Goal: Task Accomplishment & Management: Manage account settings

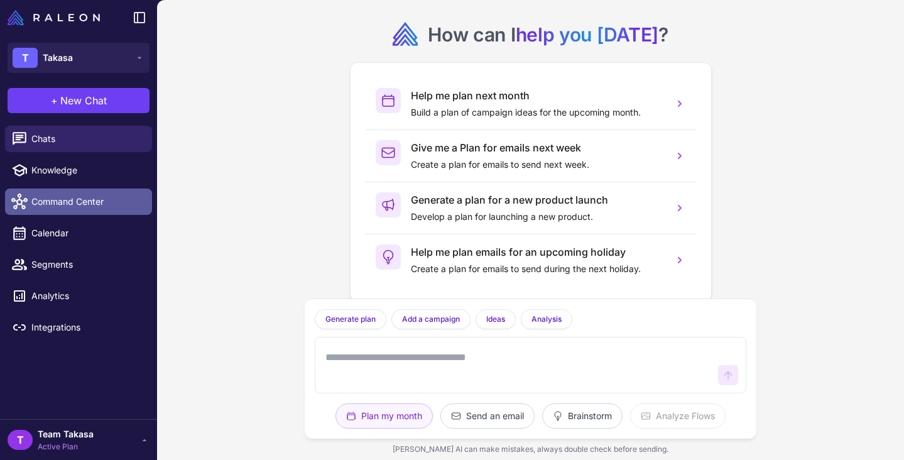
click at [86, 203] on span "Command Center" at bounding box center [86, 202] width 111 height 14
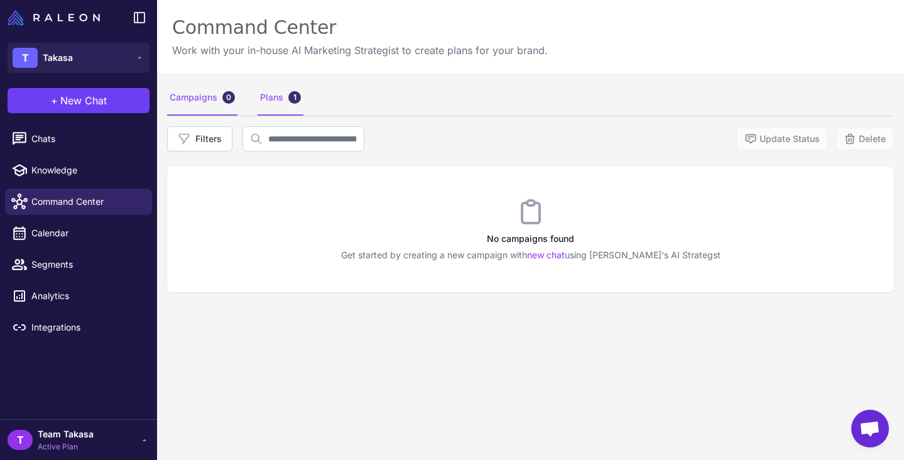
click at [288, 110] on div "Plans 1" at bounding box center [281, 97] width 46 height 35
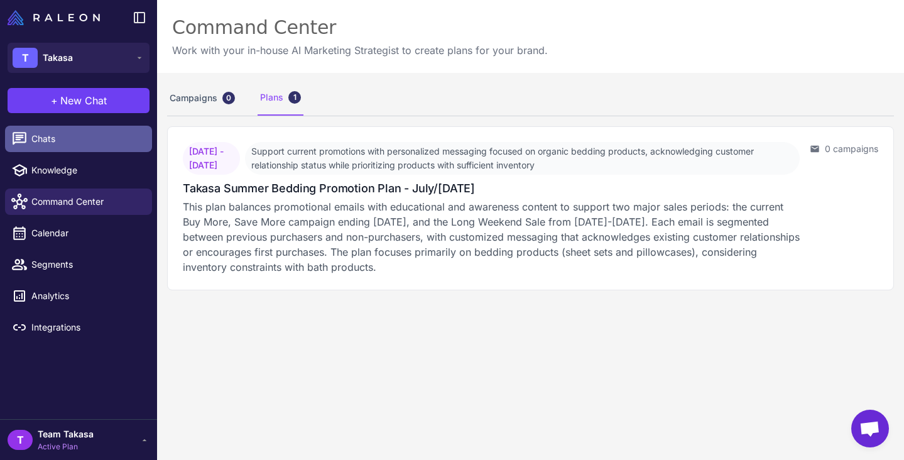
click at [70, 136] on span "Chats" at bounding box center [86, 139] width 111 height 14
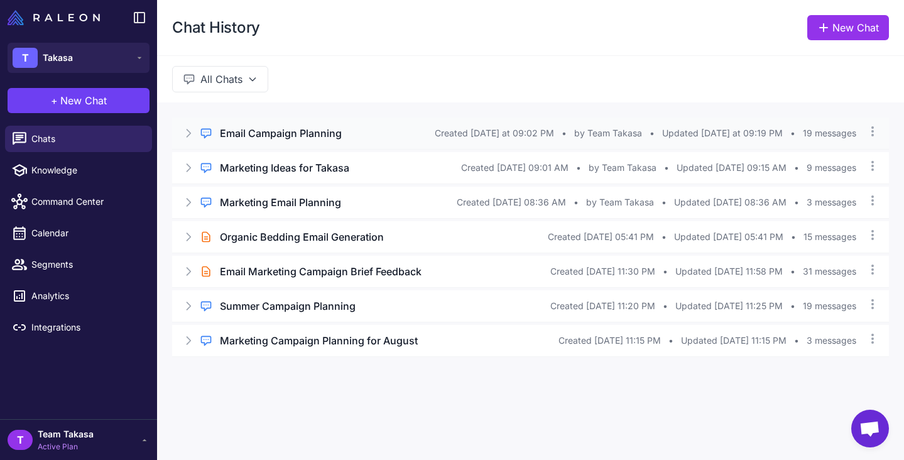
click at [276, 130] on h3 "Email Campaign Planning" at bounding box center [281, 133] width 122 height 15
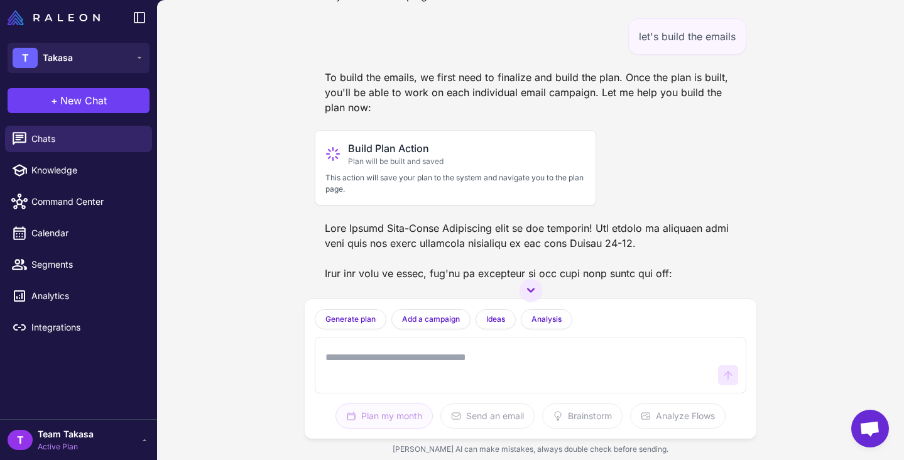
scroll to position [5097, 0]
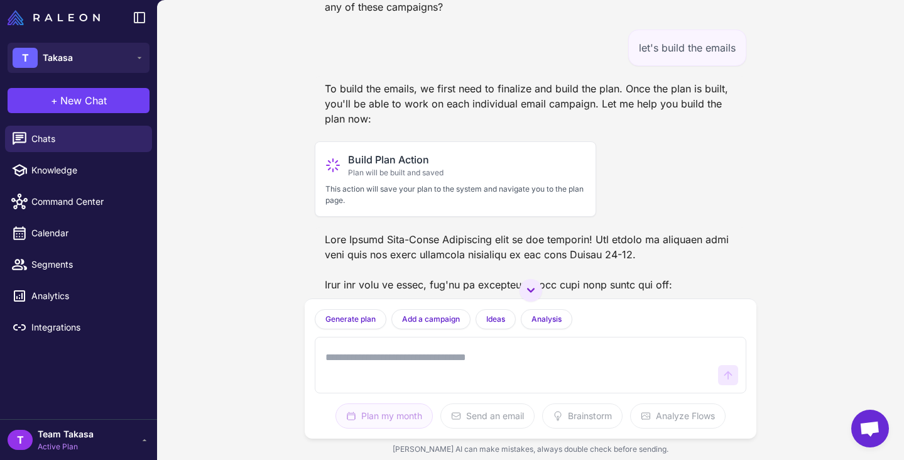
click at [61, 451] on span "Active Plan" at bounding box center [66, 446] width 56 height 11
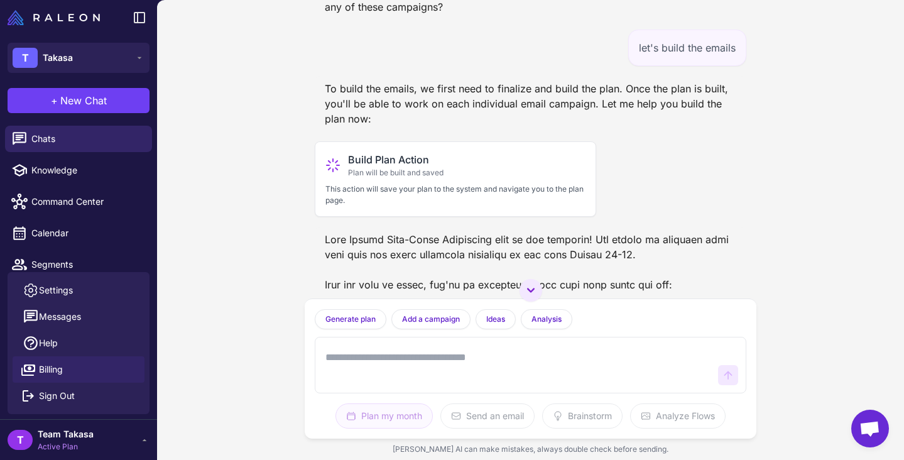
click at [59, 374] on span "Billing" at bounding box center [51, 370] width 24 height 14
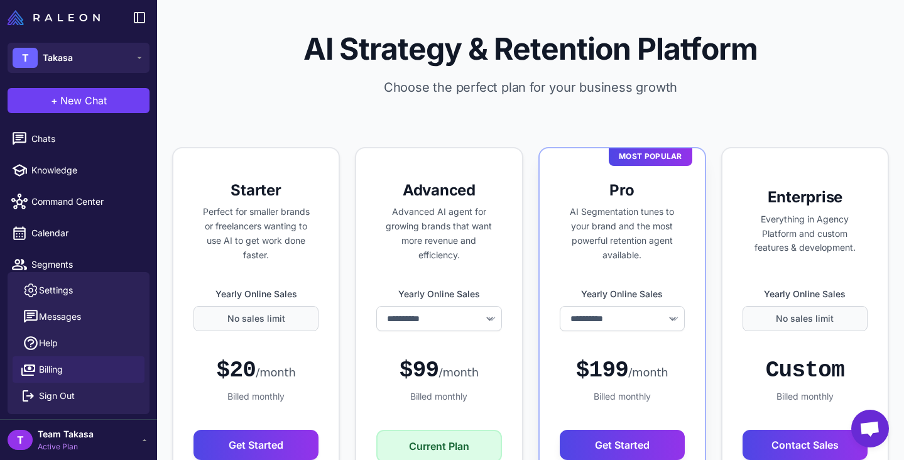
select select "******"
click at [100, 284] on link "Settings" at bounding box center [79, 290] width 132 height 26
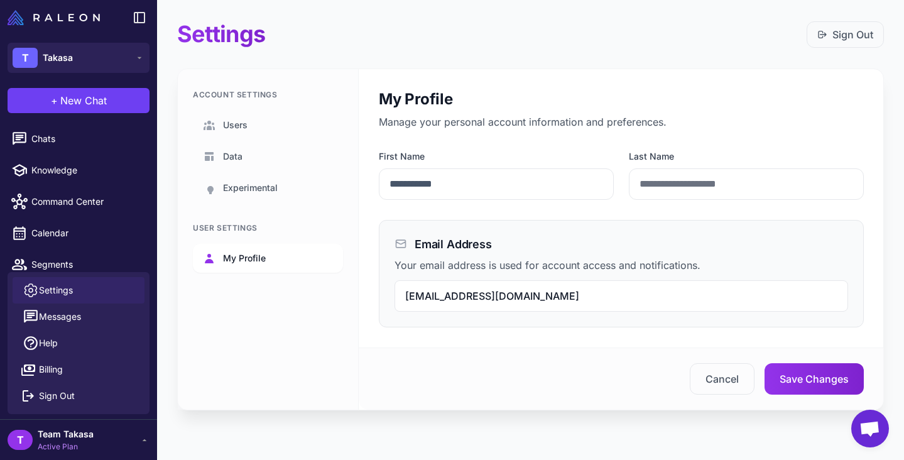
click at [254, 256] on span "My Profile" at bounding box center [244, 258] width 43 height 14
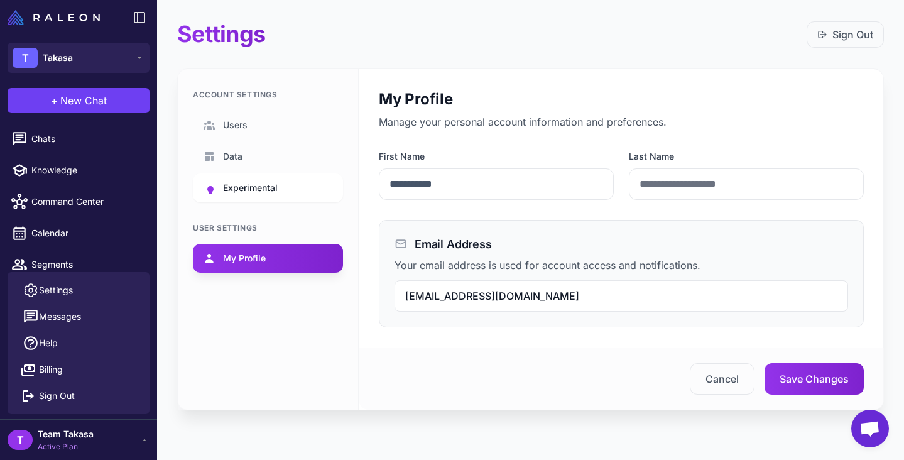
click at [258, 178] on link "Experimental" at bounding box center [268, 187] width 150 height 29
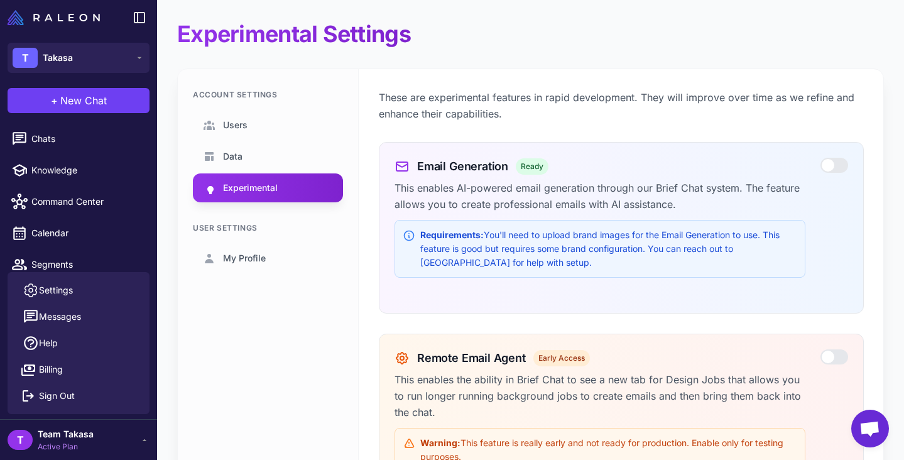
click at [841, 161] on div at bounding box center [834, 165] width 28 height 15
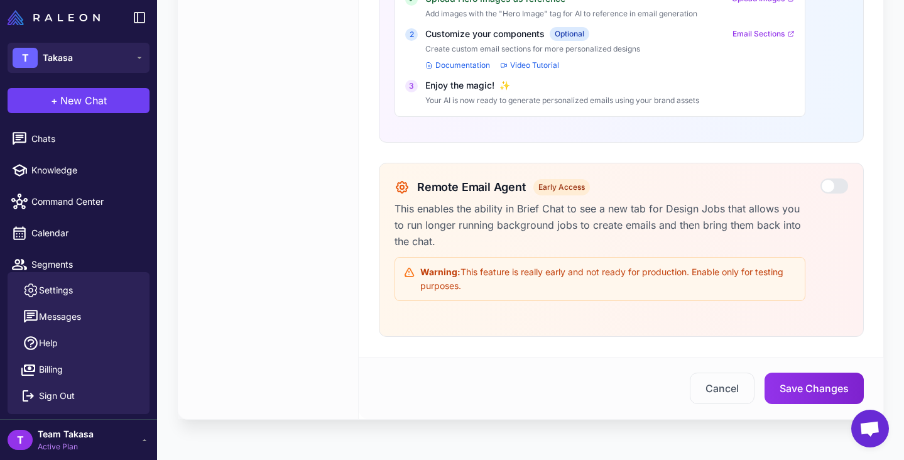
scroll to position [328, 0]
click at [834, 194] on div at bounding box center [834, 187] width 28 height 19
click at [833, 184] on div at bounding box center [834, 185] width 28 height 15
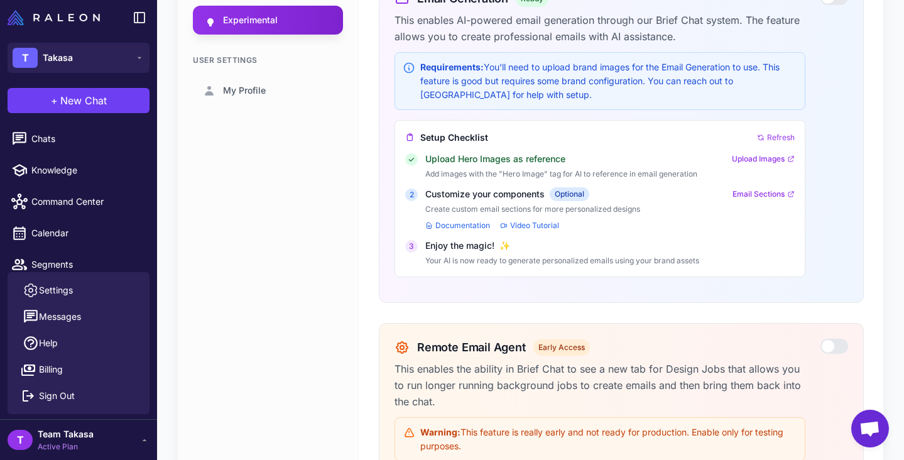
scroll to position [185, 0]
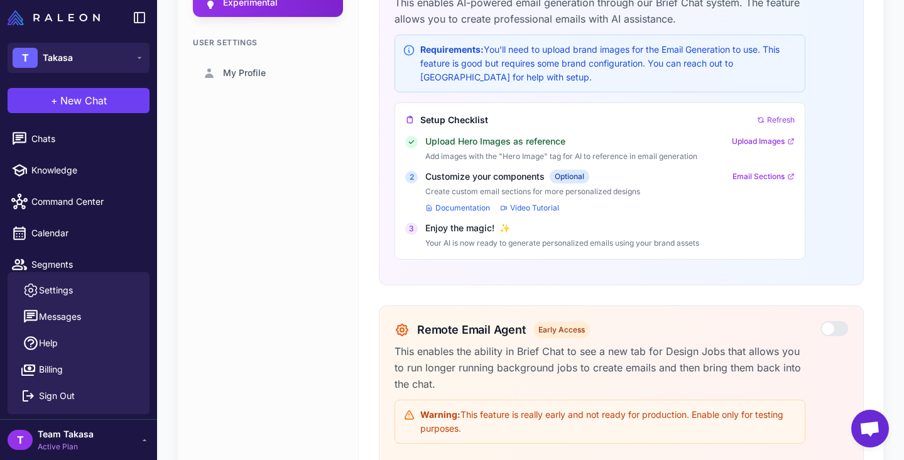
click at [826, 334] on div at bounding box center [834, 328] width 28 height 15
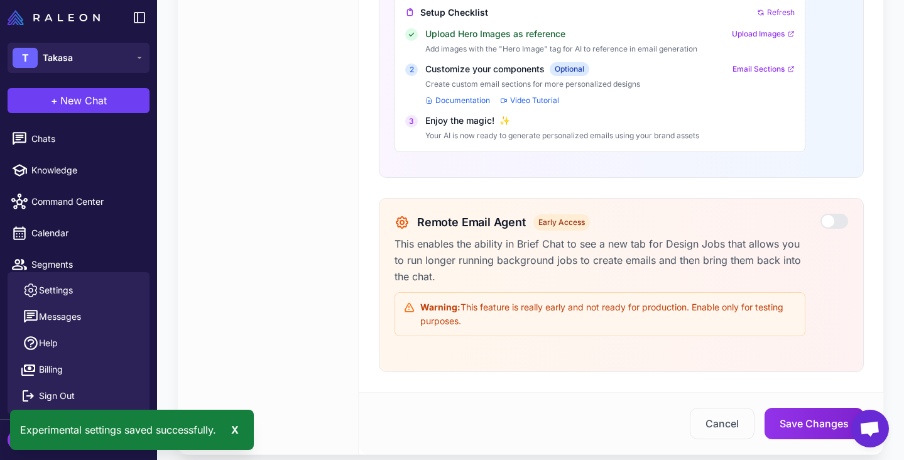
scroll to position [288, 0]
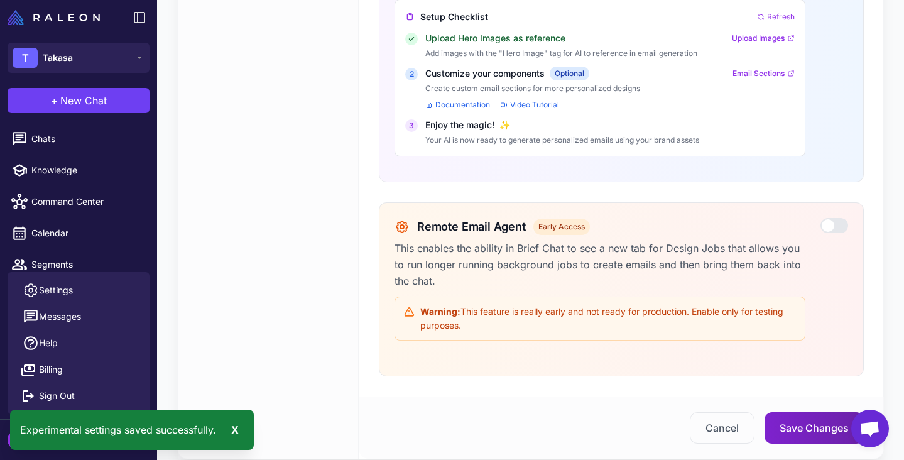
click at [814, 427] on button "Save Changes" at bounding box center [814, 427] width 99 height 31
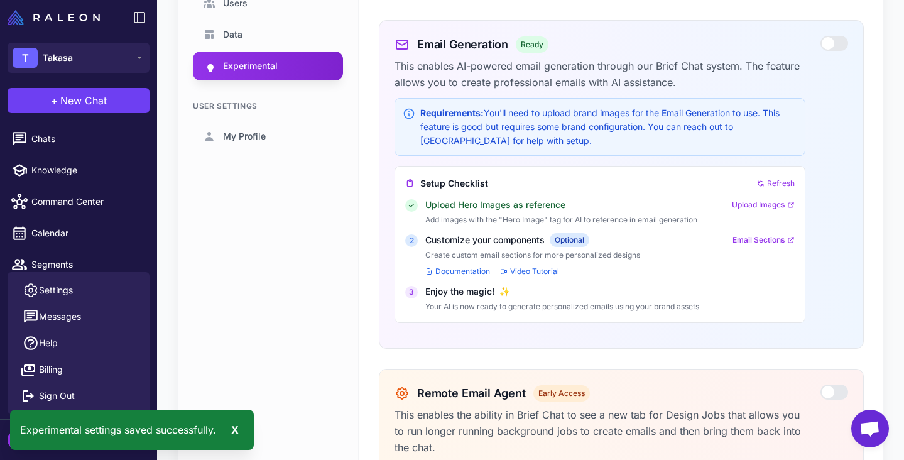
scroll to position [98, 0]
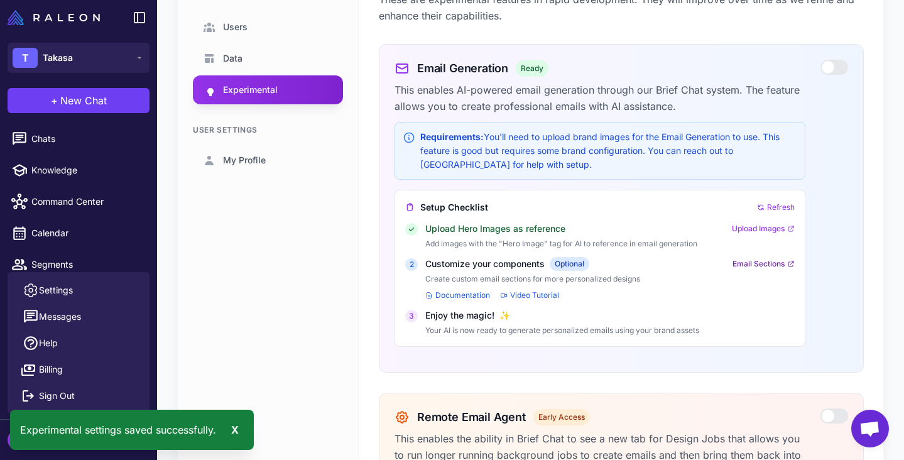
click at [758, 261] on link "Email Sections" at bounding box center [764, 263] width 62 height 11
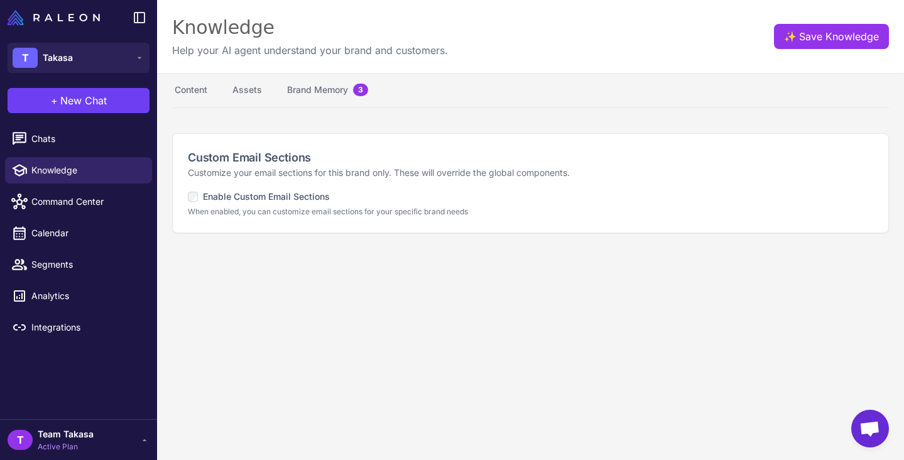
click at [186, 199] on div "Custom Email Sections Customize your email sections for this brand only. These …" at bounding box center [531, 183] width 716 height 99
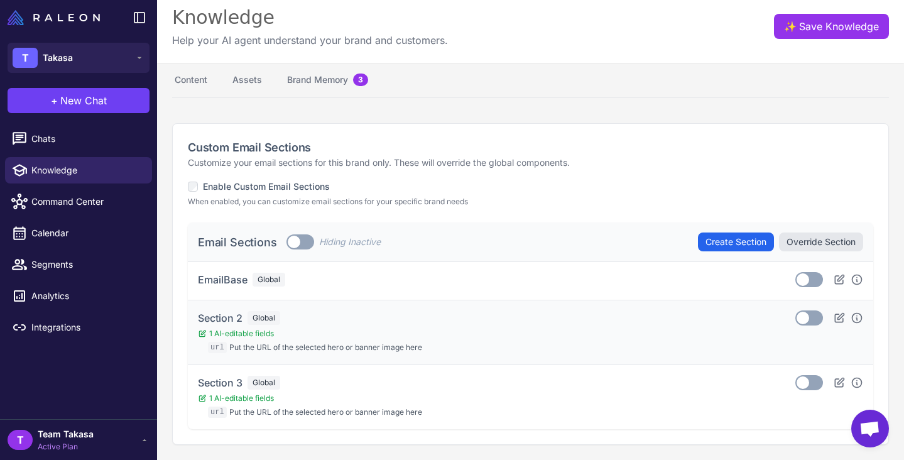
scroll to position [10, 0]
click at [706, 244] on button "Create Section" at bounding box center [736, 241] width 76 height 19
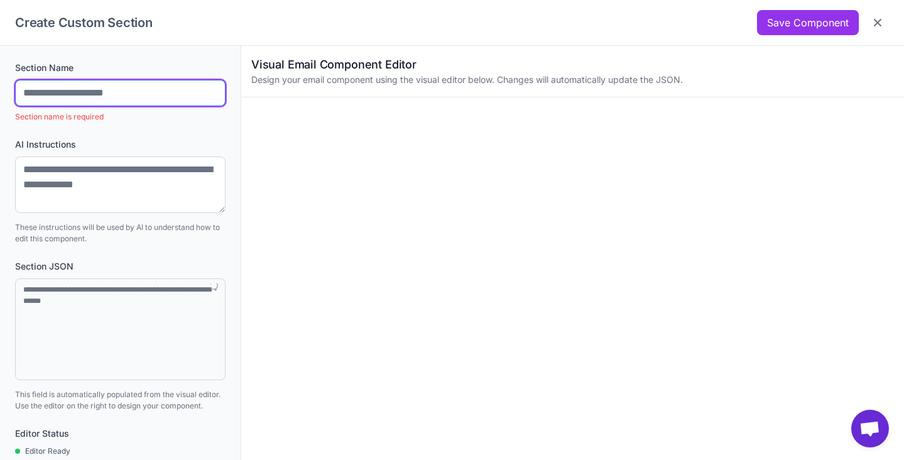
click at [153, 97] on input "text" at bounding box center [120, 93] width 210 height 26
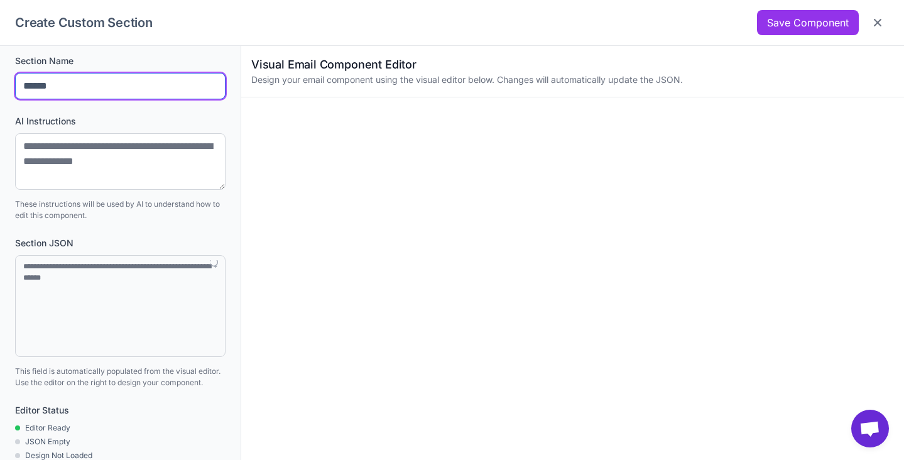
scroll to position [0, 0]
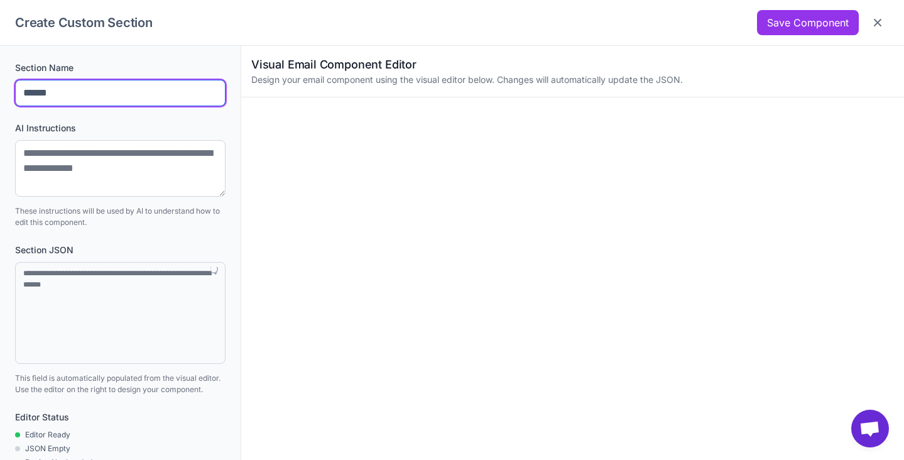
type input "******"
click at [871, 25] on button "Close" at bounding box center [877, 22] width 23 height 23
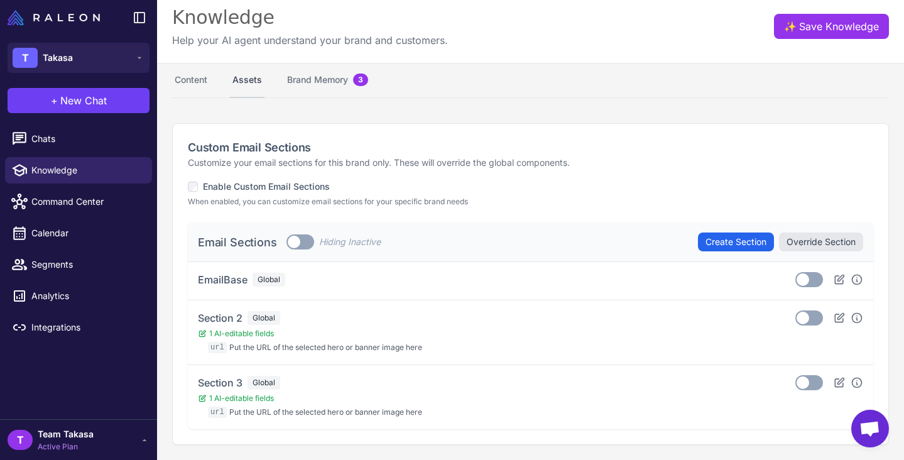
click at [256, 84] on button "Assets" at bounding box center [247, 80] width 35 height 35
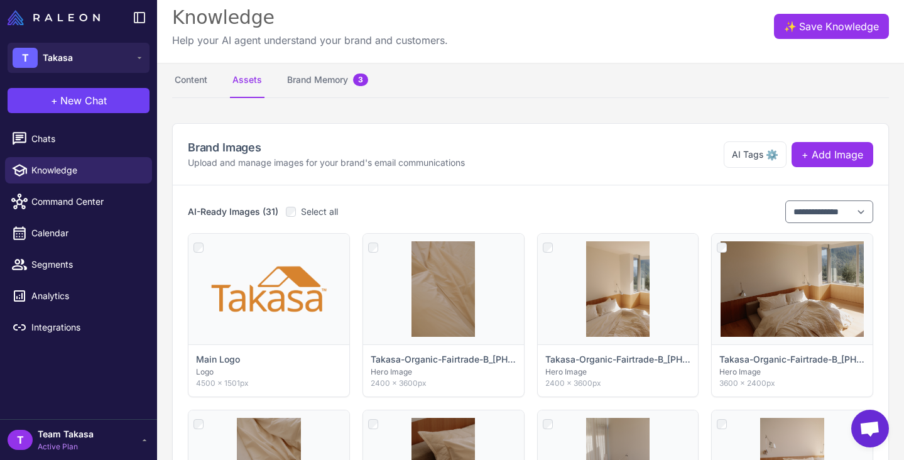
click at [82, 436] on span "Team Takasa" at bounding box center [66, 434] width 56 height 14
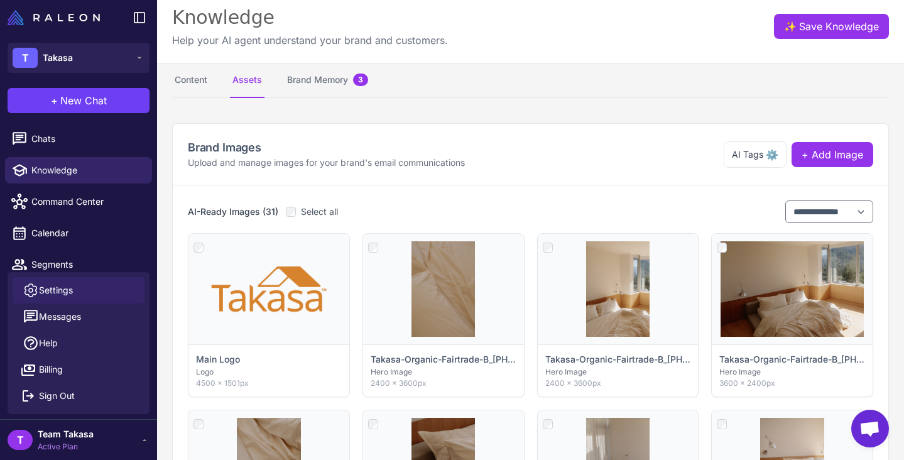
click at [75, 299] on link "Settings" at bounding box center [79, 290] width 132 height 26
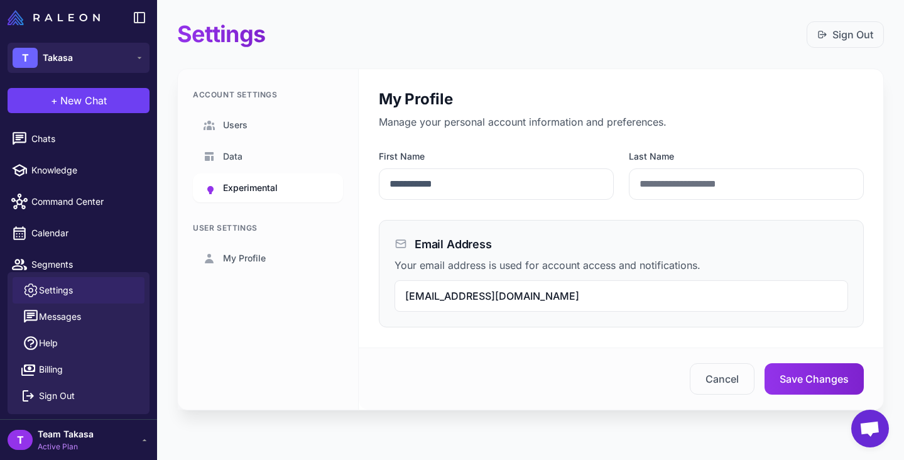
click at [261, 190] on span "Experimental" at bounding box center [250, 188] width 55 height 14
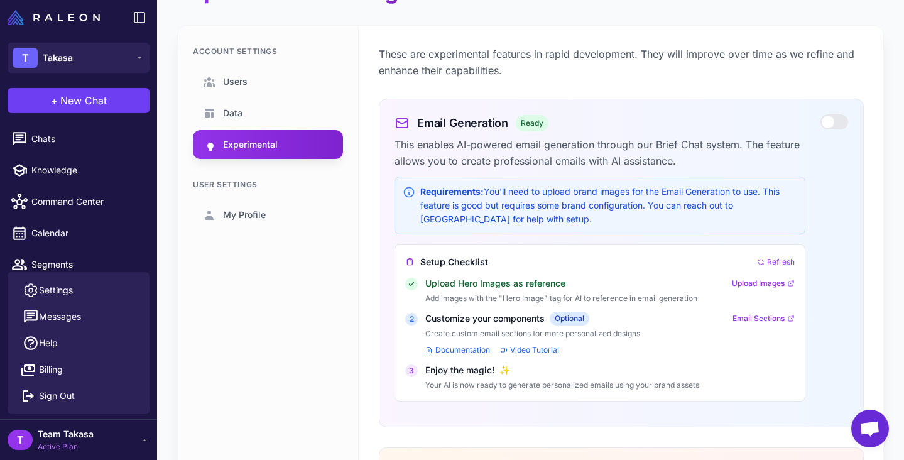
scroll to position [48, 0]
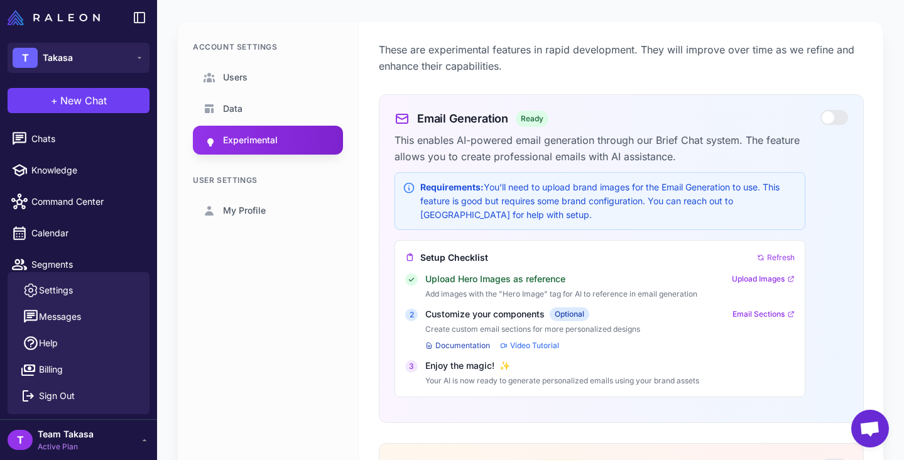
click at [457, 344] on link "Documentation" at bounding box center [457, 345] width 65 height 11
click at [464, 348] on link "Documentation" at bounding box center [457, 345] width 65 height 11
click at [526, 350] on link "Video Tutorial" at bounding box center [529, 345] width 59 height 11
click at [526, 344] on link "Video Tutorial" at bounding box center [529, 345] width 59 height 11
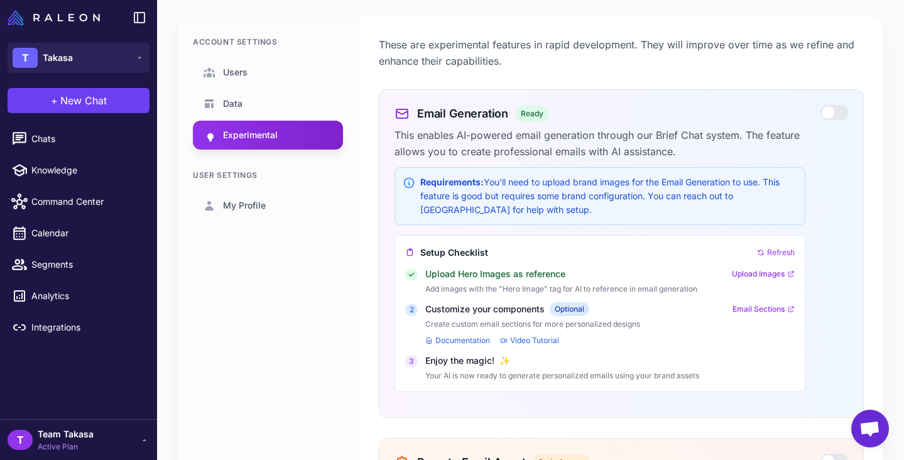
scroll to position [52, 0]
click at [285, 106] on link "Data" at bounding box center [268, 104] width 150 height 29
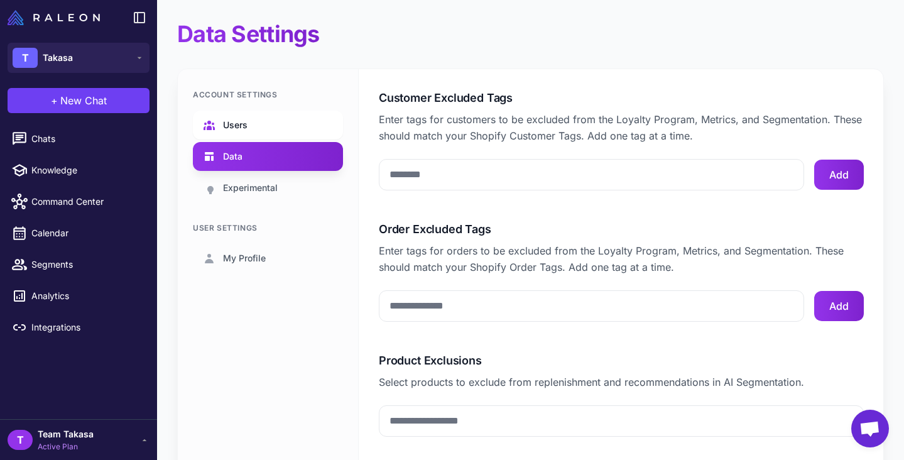
click at [275, 136] on link "Users" at bounding box center [268, 125] width 150 height 29
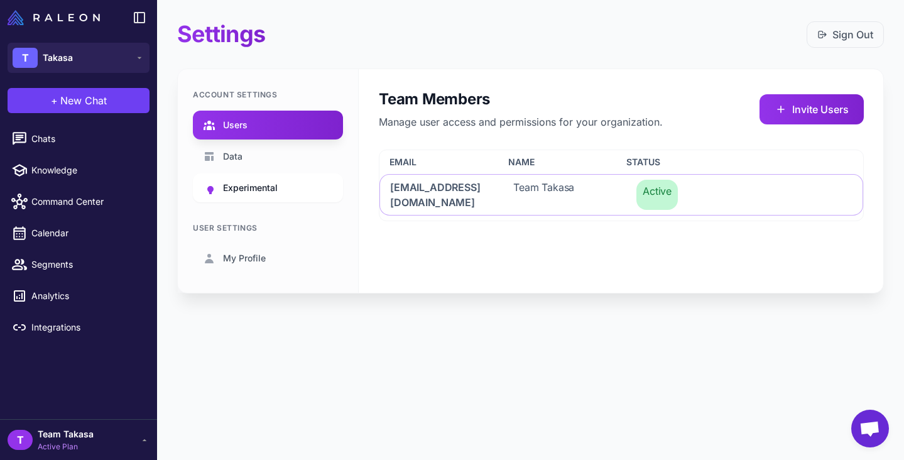
click at [262, 190] on span "Experimental" at bounding box center [250, 188] width 55 height 14
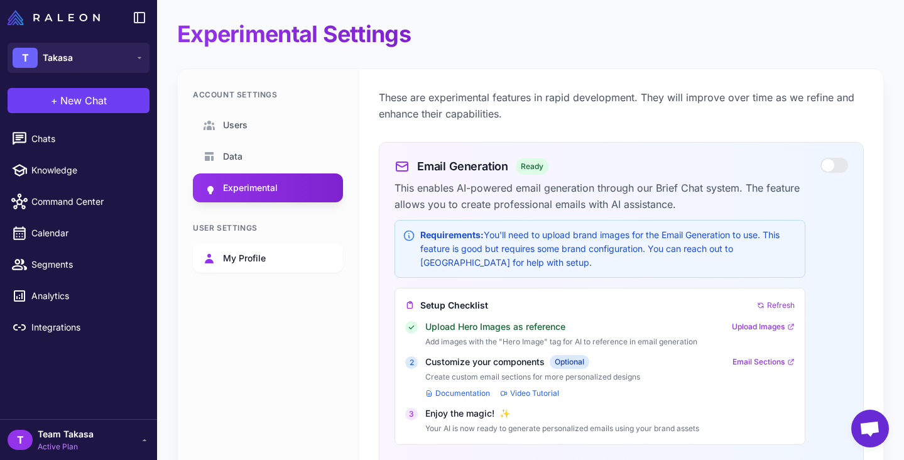
click at [253, 254] on span "My Profile" at bounding box center [244, 258] width 43 height 14
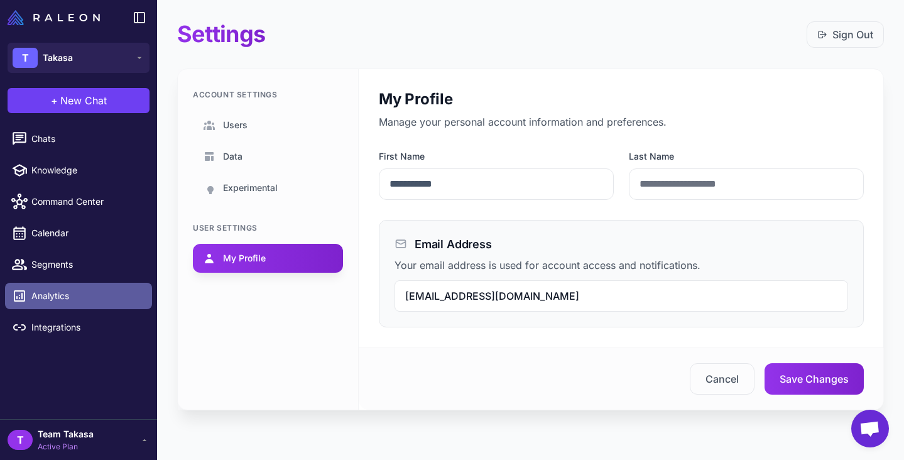
click at [55, 293] on span "Analytics" at bounding box center [86, 296] width 111 height 14
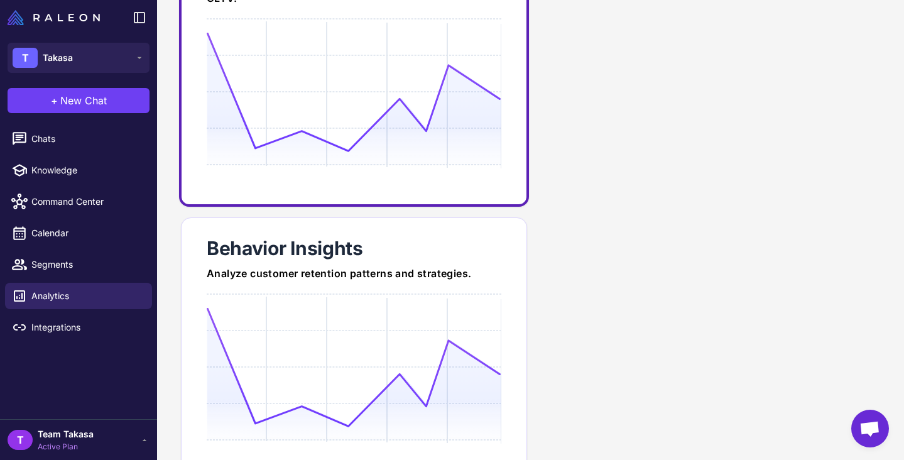
scroll to position [204, 0]
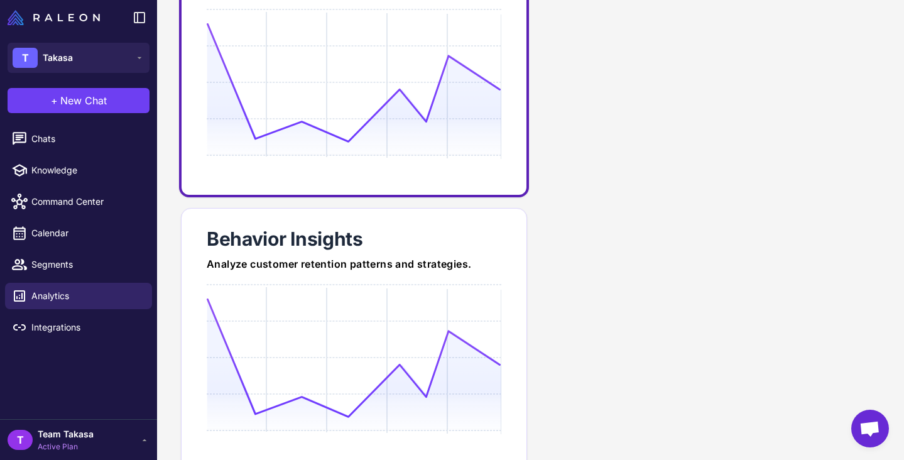
click at [306, 153] on icon at bounding box center [354, 89] width 294 height 133
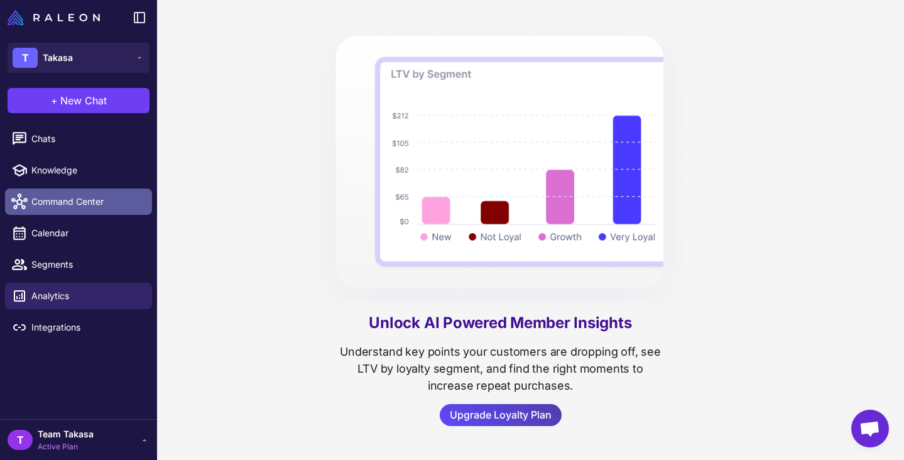
click at [72, 210] on link "Command Center" at bounding box center [78, 201] width 147 height 26
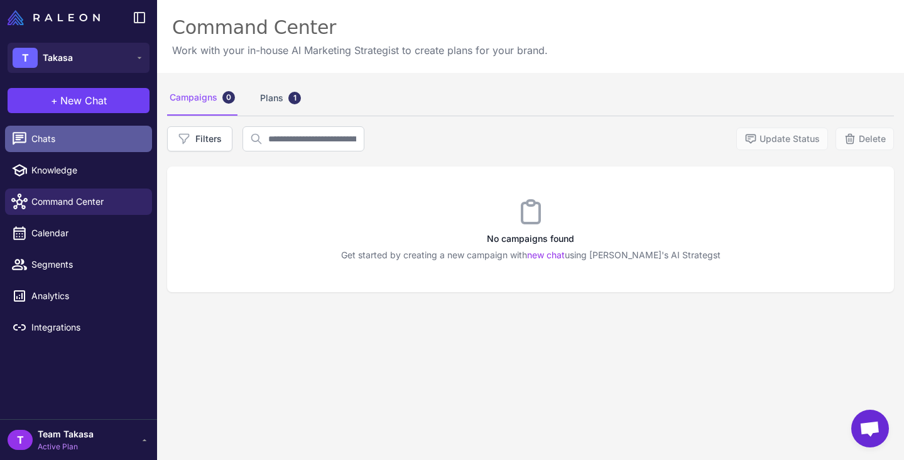
click at [80, 148] on link "Chats" at bounding box center [78, 139] width 147 height 26
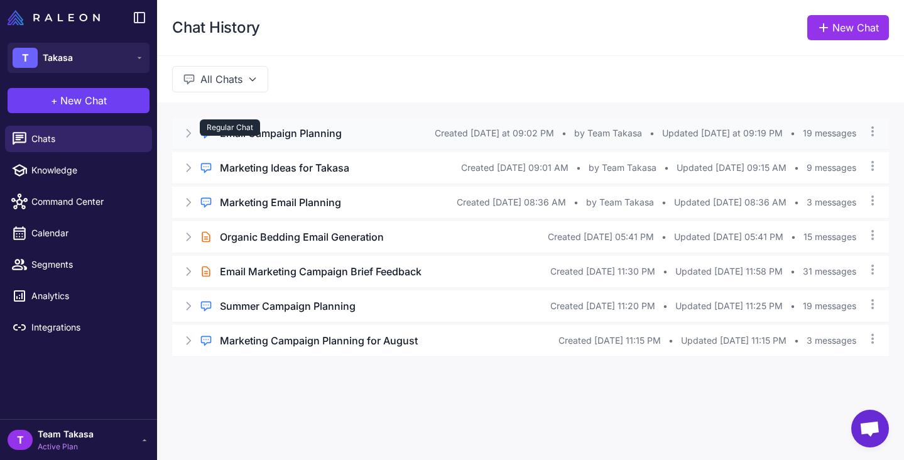
click at [235, 135] on div "Regular Chat" at bounding box center [230, 127] width 60 height 16
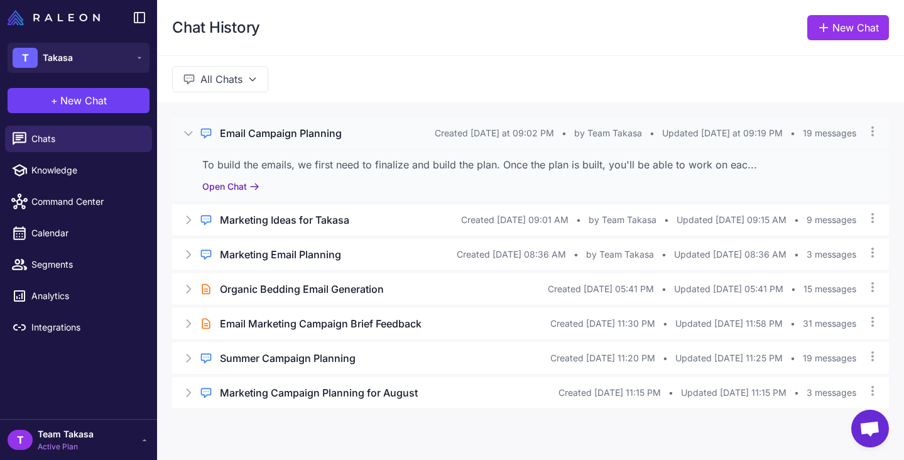
click at [239, 185] on button "Open Chat" at bounding box center [230, 187] width 57 height 14
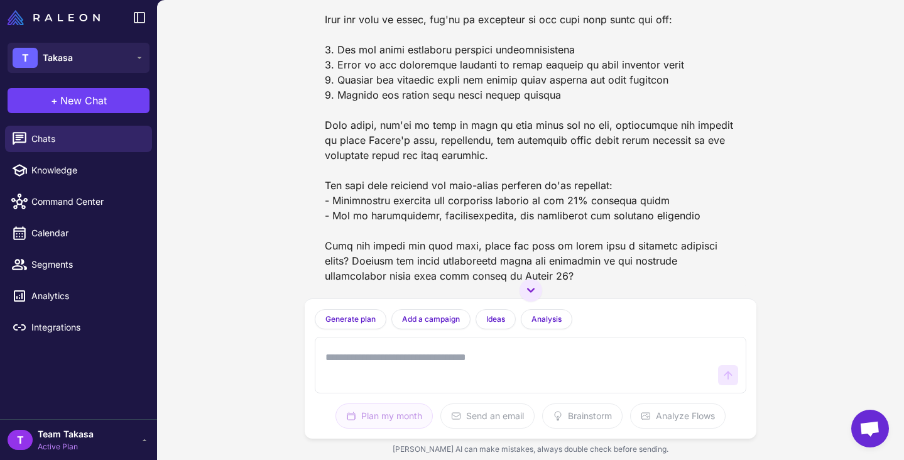
scroll to position [5392, 0]
click at [79, 170] on span "Knowledge" at bounding box center [86, 170] width 111 height 14
select select
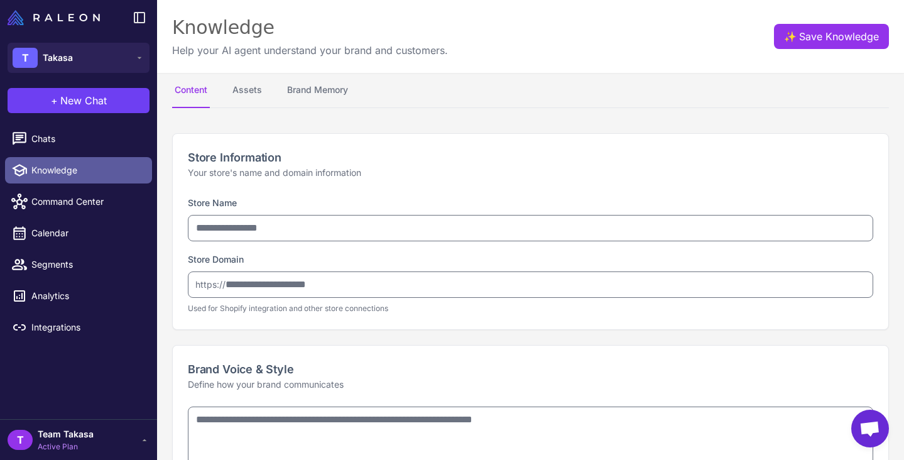
type input "******"
type input "**********"
type textarea "**********"
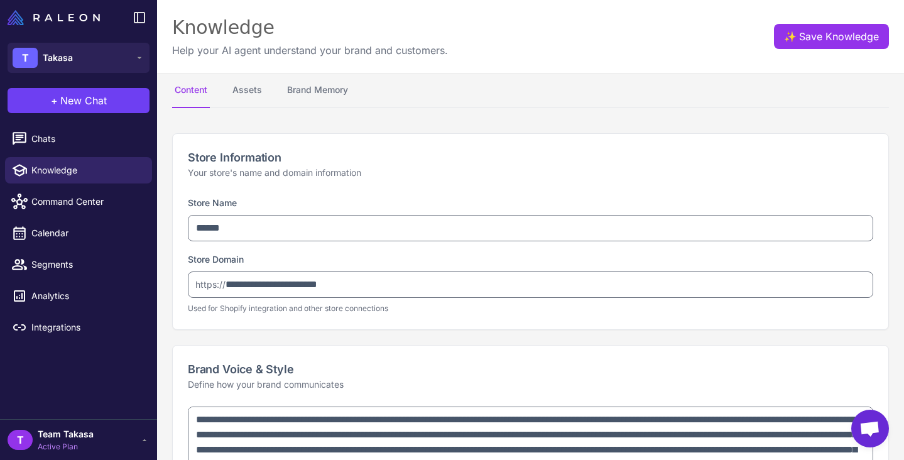
type textarea "**********"
select select "*********"
type textarea "**********"
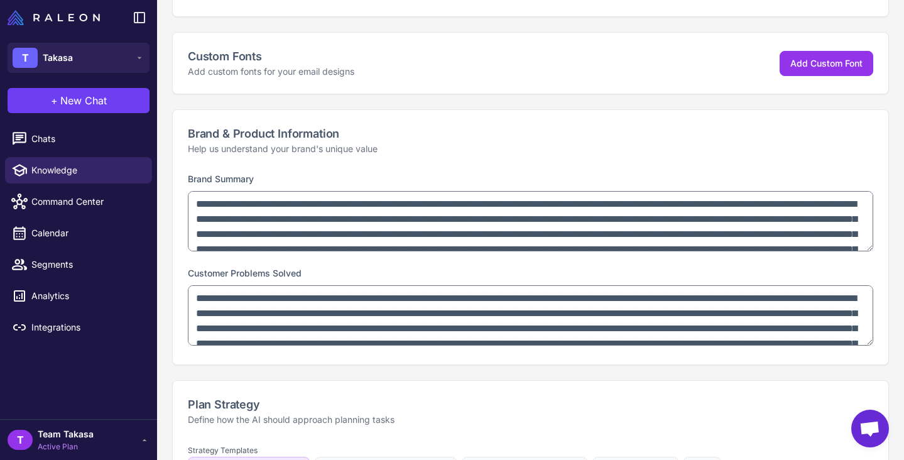
scroll to position [490, 0]
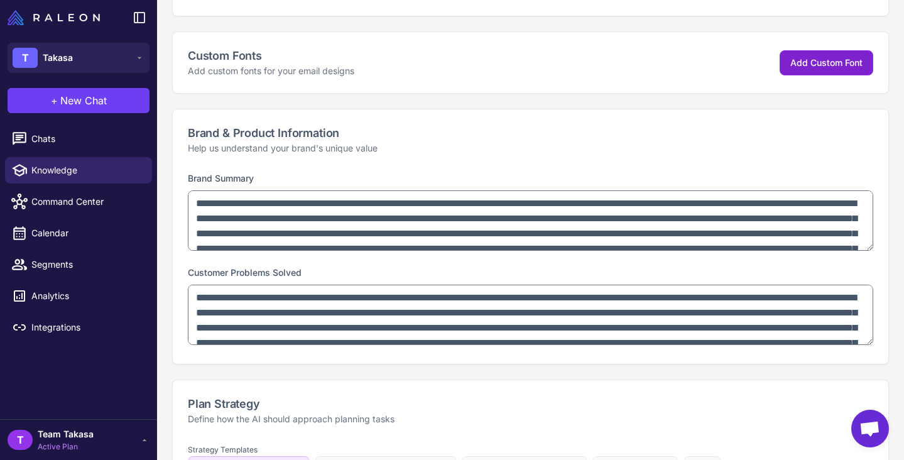
click at [807, 56] on button "Add Custom Font" at bounding box center [827, 62] width 94 height 25
select select "***"
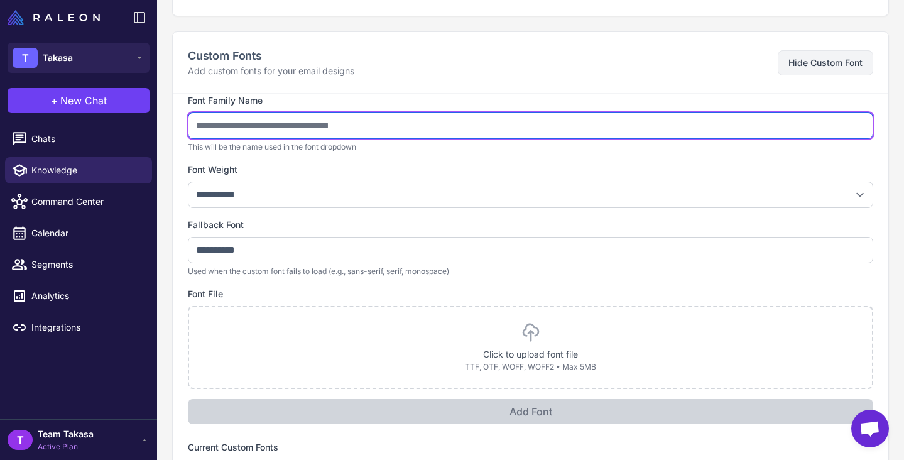
click at [432, 125] on input "text" at bounding box center [530, 125] width 685 height 26
type input "****"
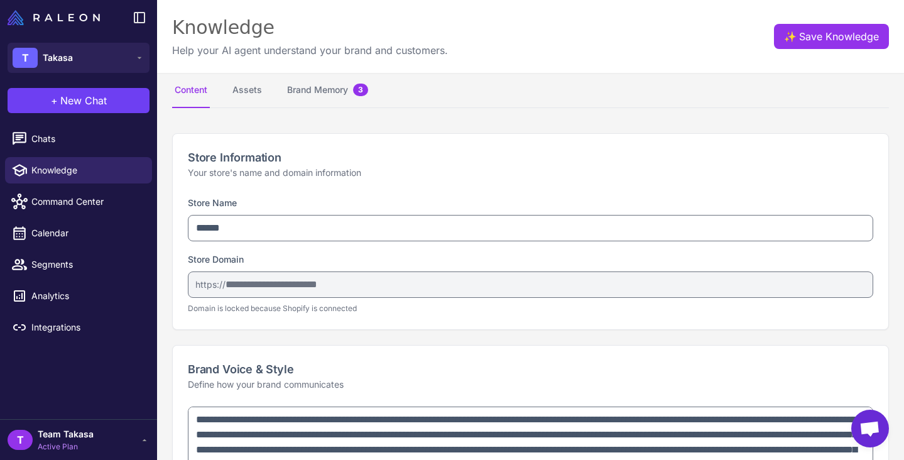
scroll to position [0, 0]
click at [255, 89] on button "Assets" at bounding box center [247, 90] width 35 height 35
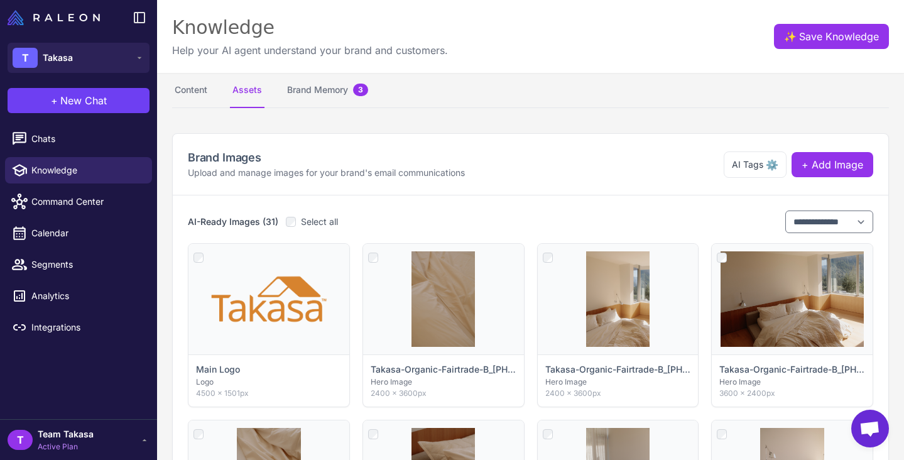
click at [719, 158] on div "Brand Images Upload and manage images for your brand's email communications AI …" at bounding box center [530, 164] width 685 height 31
click at [756, 166] on span "AI Tags" at bounding box center [747, 165] width 31 height 14
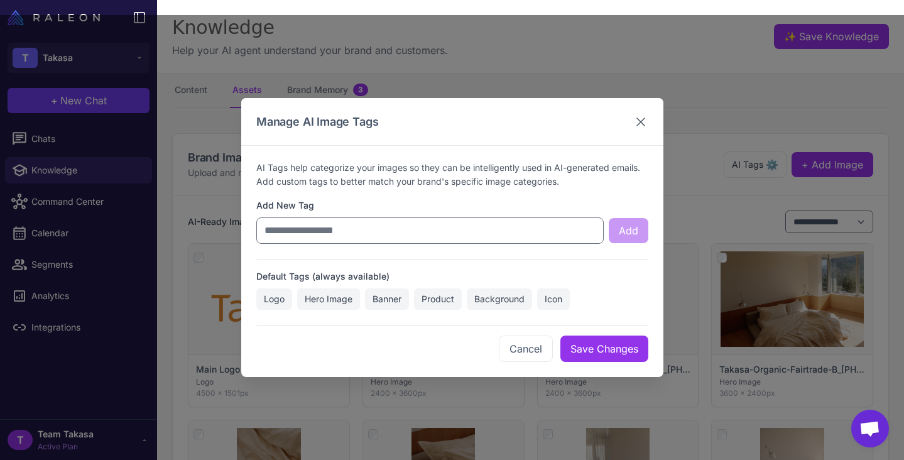
click at [648, 115] on icon at bounding box center [640, 121] width 15 height 15
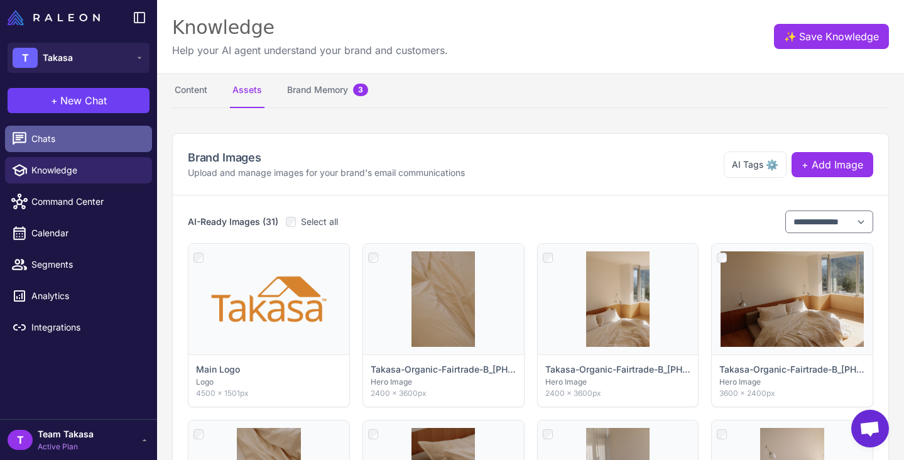
click at [72, 134] on span "Chats" at bounding box center [86, 139] width 111 height 14
